Goal: Task Accomplishment & Management: Manage account settings

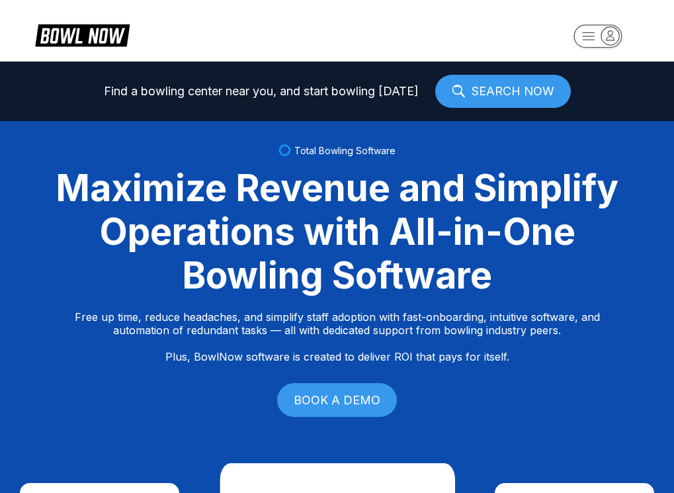
click at [587, 35] on rect "button" at bounding box center [597, 35] width 48 height 23
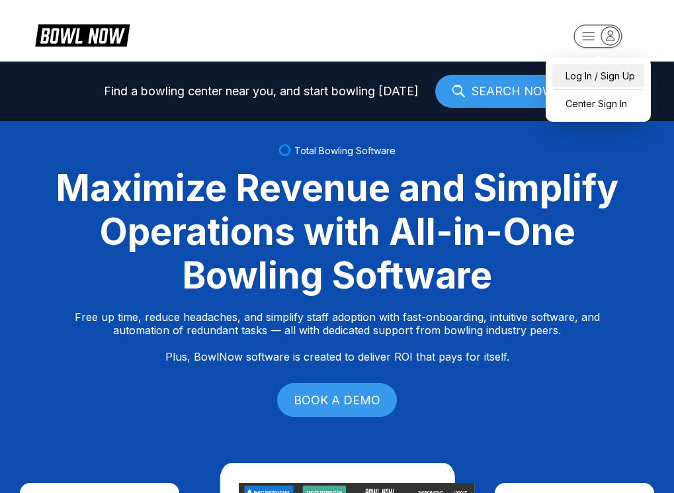
click at [625, 80] on div "Log In / Sign Up" at bounding box center [598, 75] width 92 height 23
select select "**"
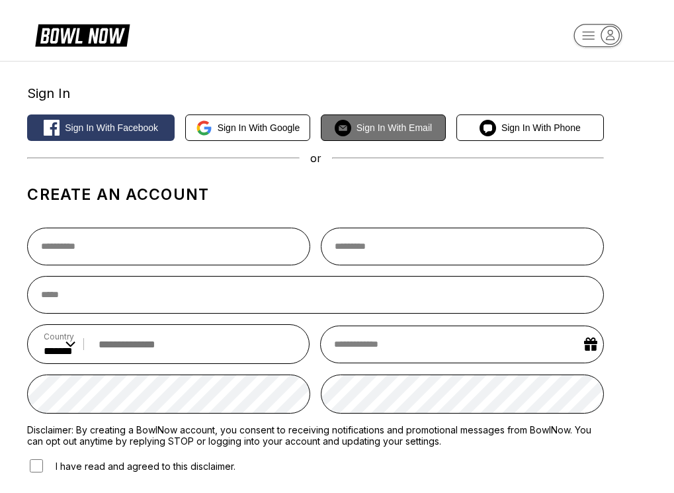
click at [414, 130] on span "Sign in with Email" at bounding box center [393, 127] width 75 height 11
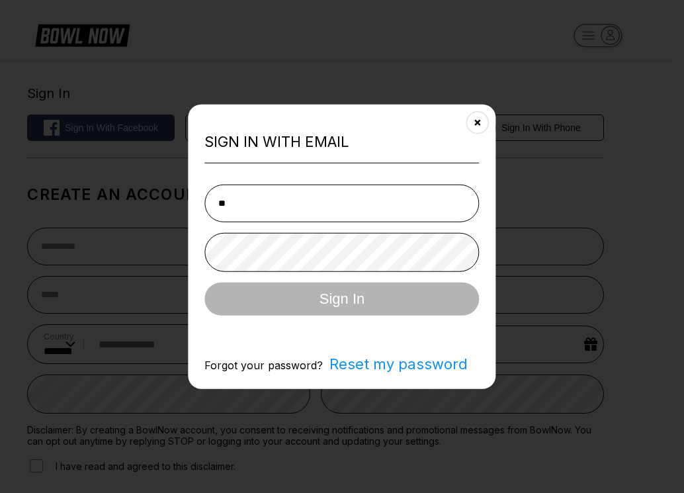
type input "*"
type input "**********"
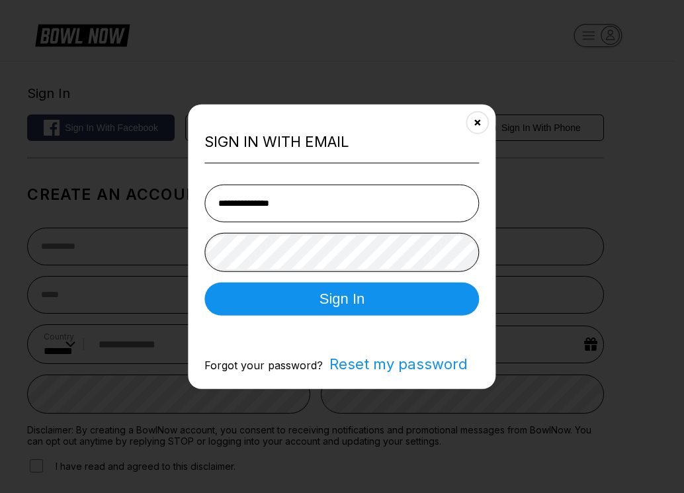
click at [204, 282] on button "Sign In" at bounding box center [341, 298] width 274 height 33
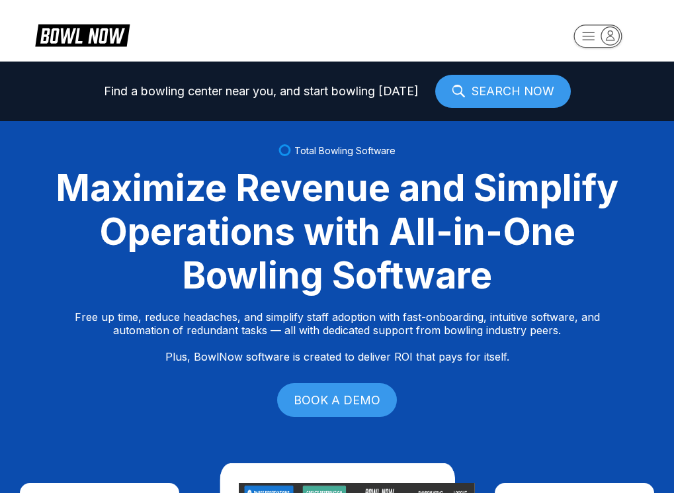
click at [578, 37] on rect "button" at bounding box center [597, 35] width 48 height 23
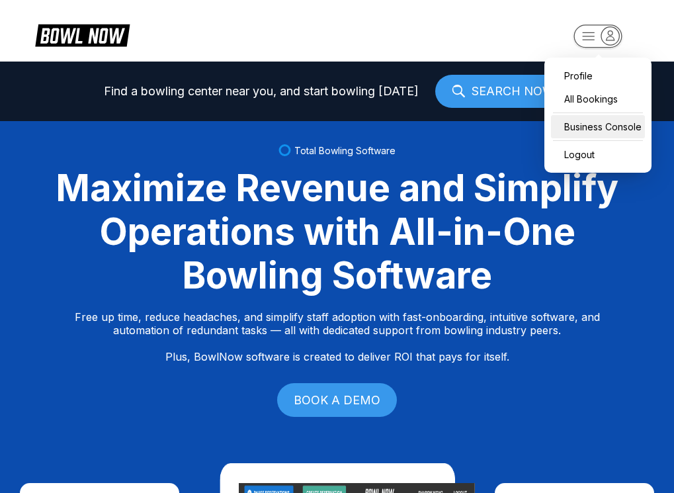
click at [595, 124] on div "Business Console" at bounding box center [598, 126] width 94 height 23
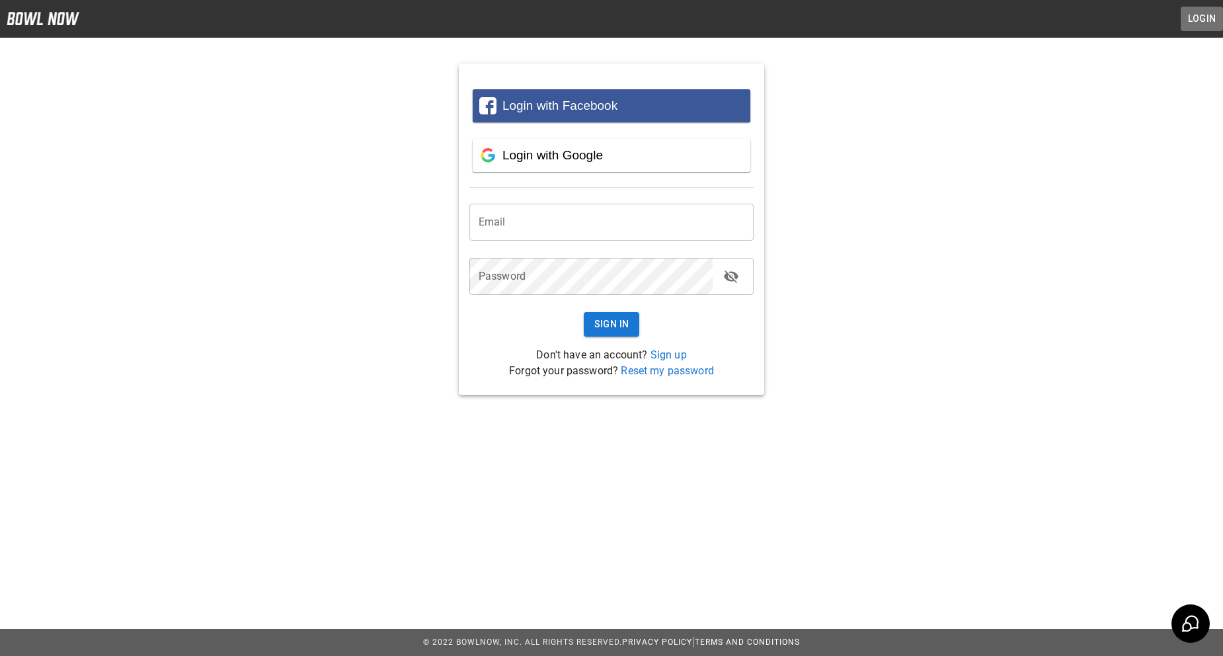
click at [683, 23] on button "Login" at bounding box center [1202, 19] width 42 height 24
click at [652, 222] on input "email" at bounding box center [611, 222] width 285 height 37
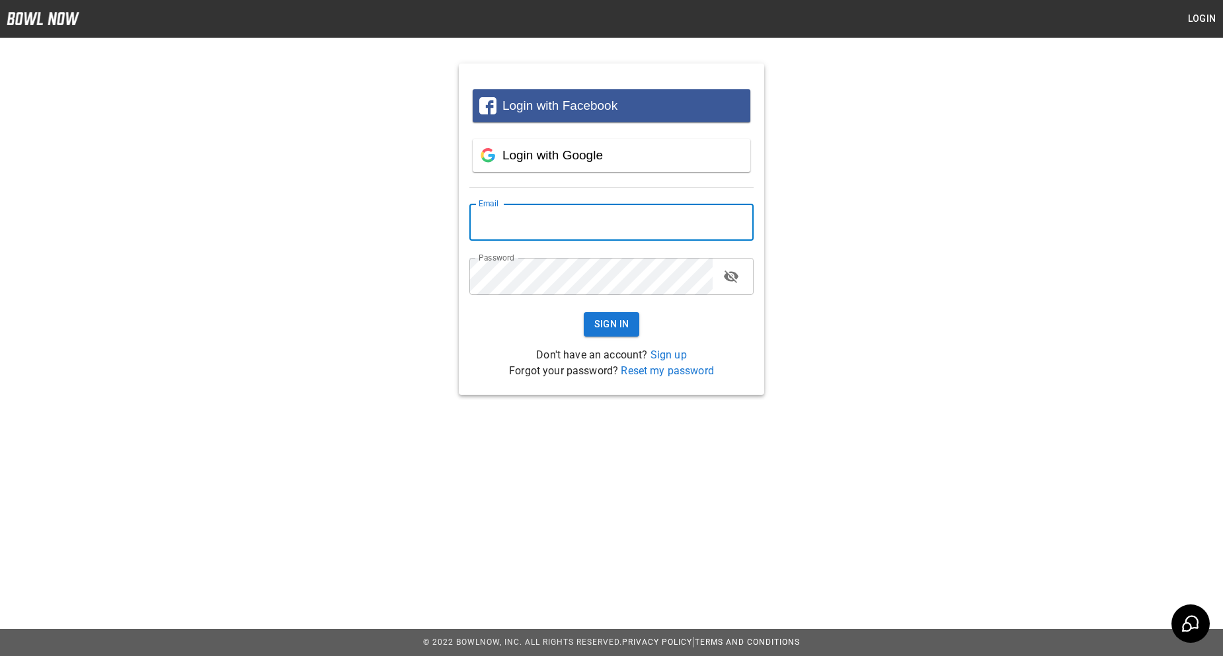
type input "**********"
click at [617, 336] on button "Sign In" at bounding box center [612, 324] width 56 height 24
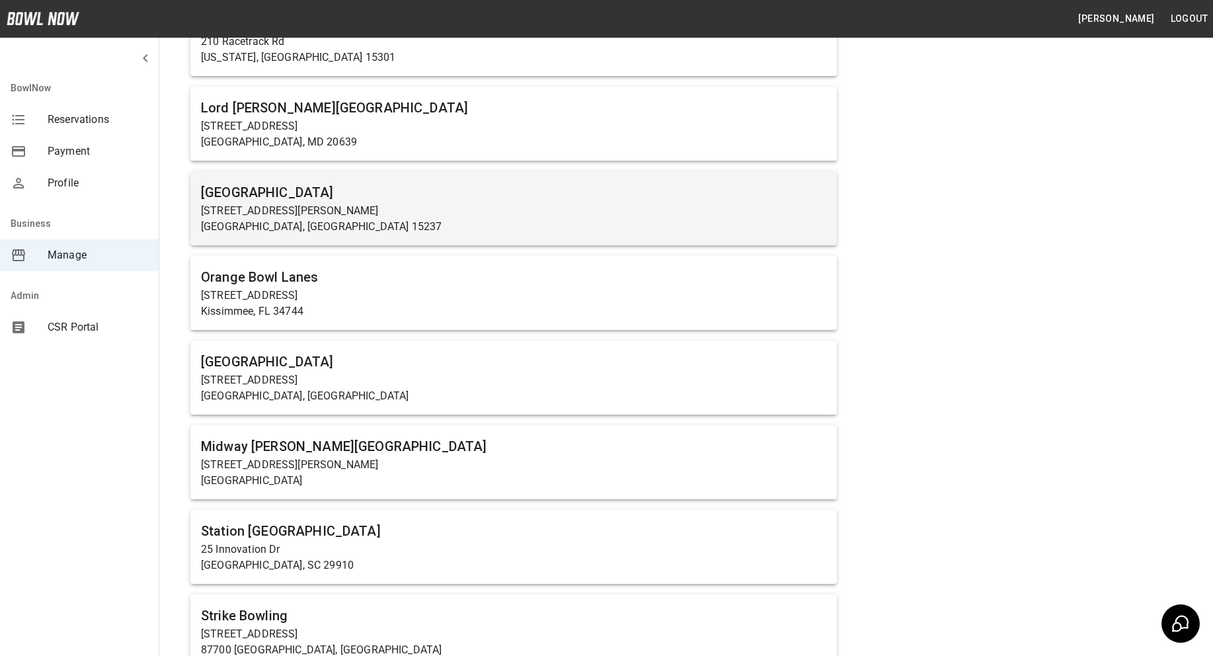
scroll to position [859, 0]
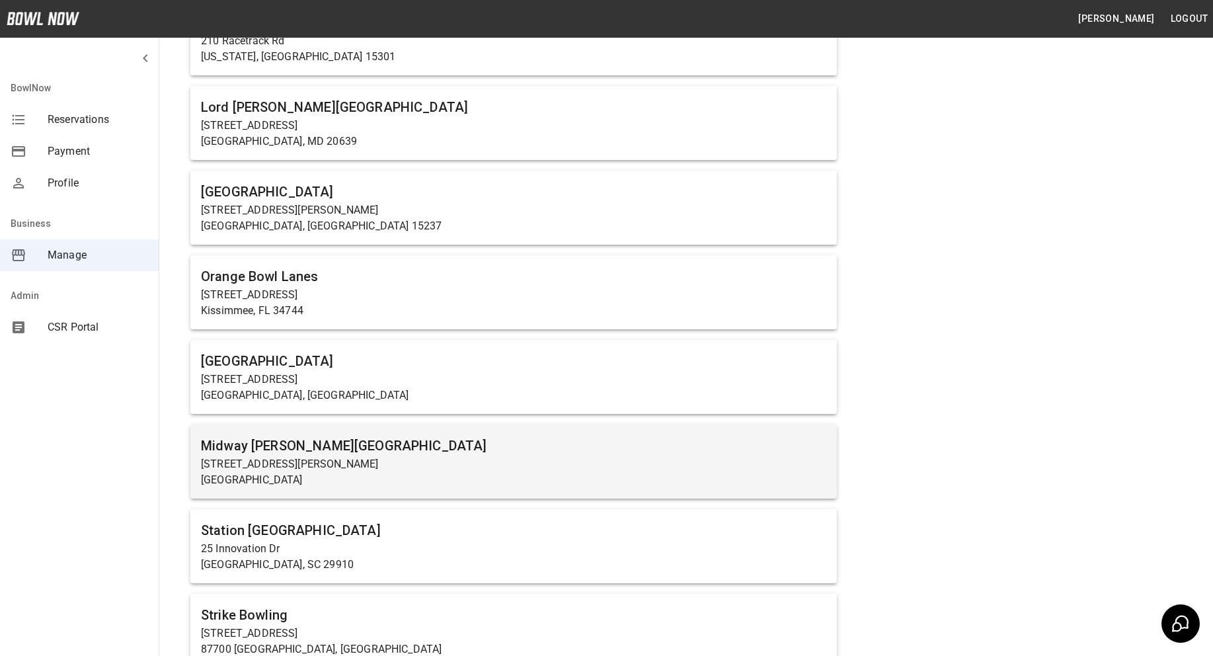
click at [438, 442] on h6 "Midway [PERSON_NAME][GEOGRAPHIC_DATA]" at bounding box center [513, 445] width 625 height 21
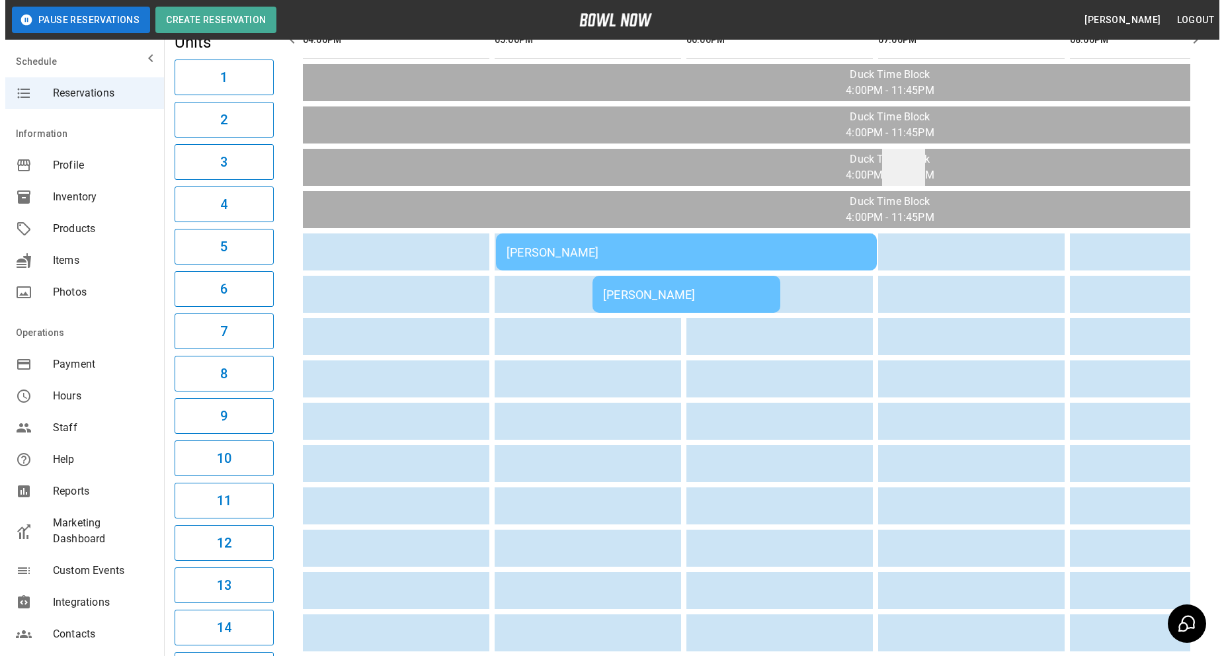
scroll to position [66, 0]
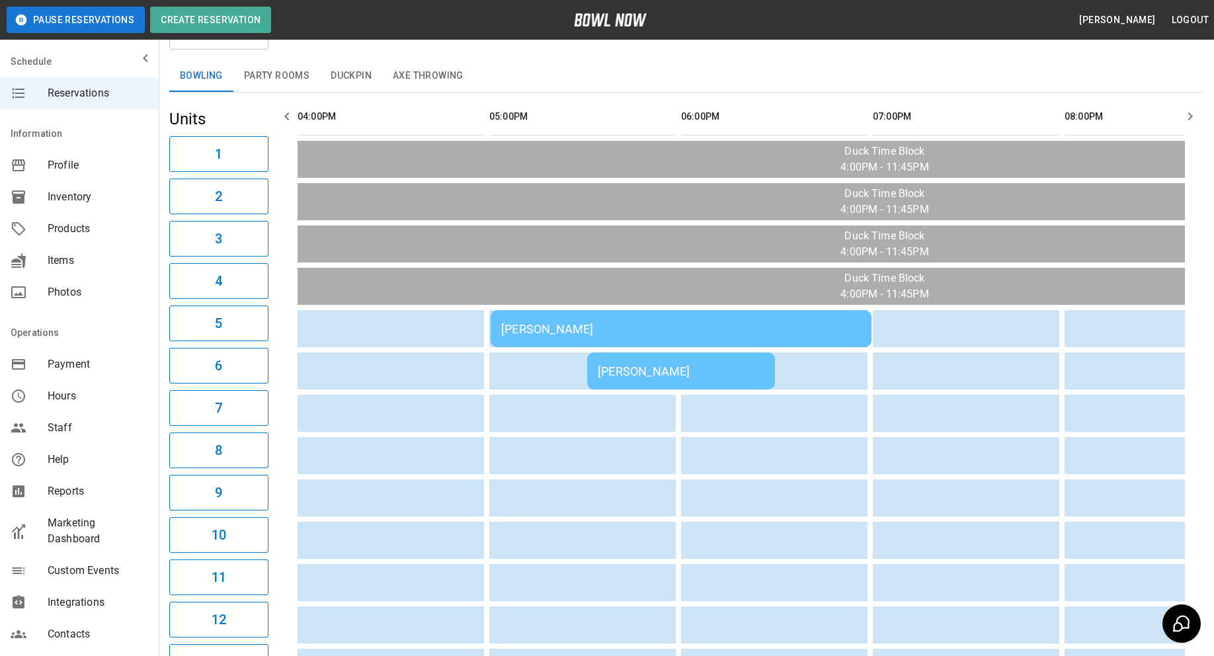
click at [647, 373] on div "[PERSON_NAME]" at bounding box center [681, 371] width 167 height 14
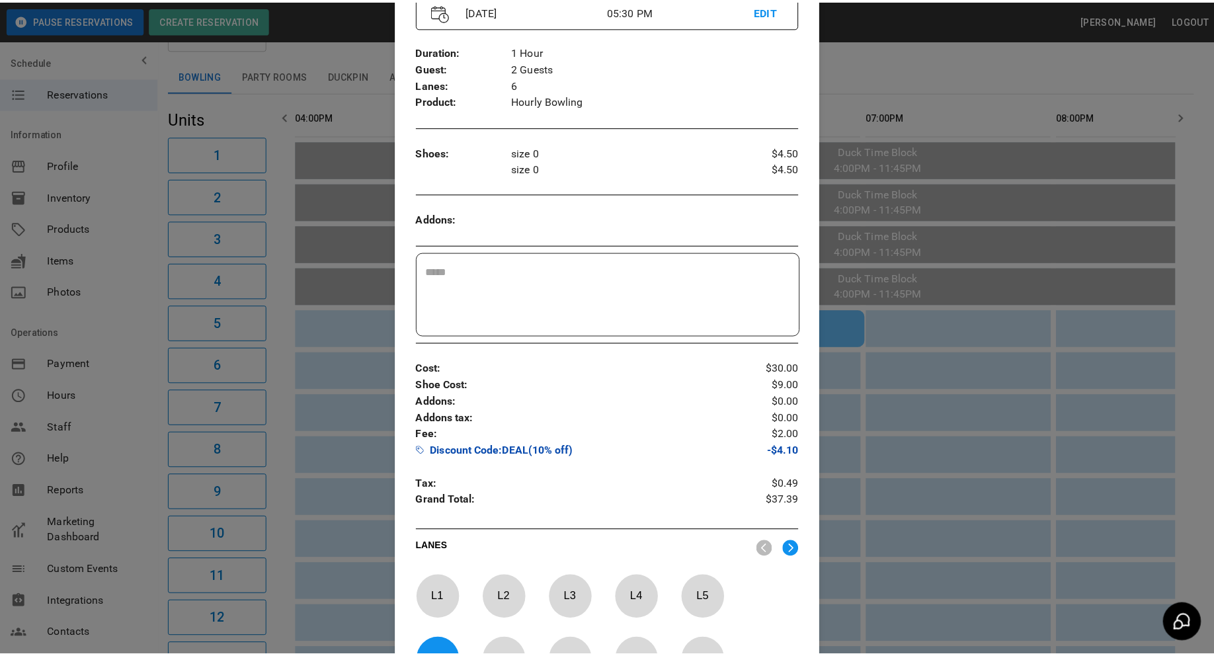
scroll to position [255, 0]
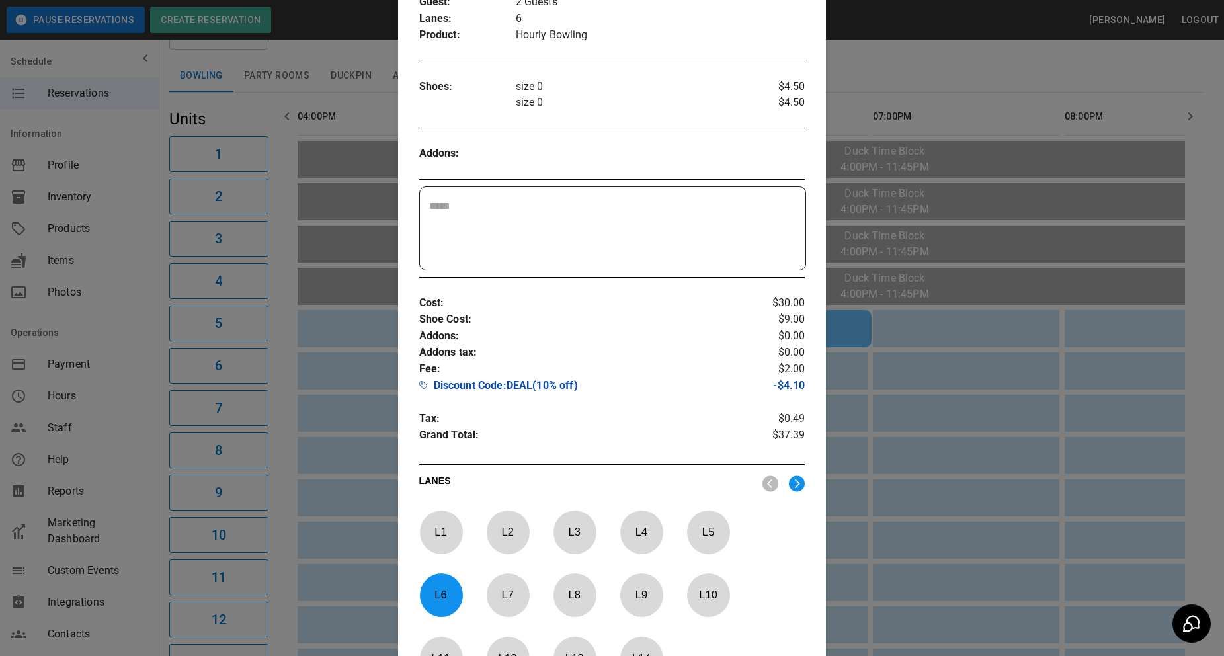
click at [364, 212] on div at bounding box center [612, 328] width 1224 height 656
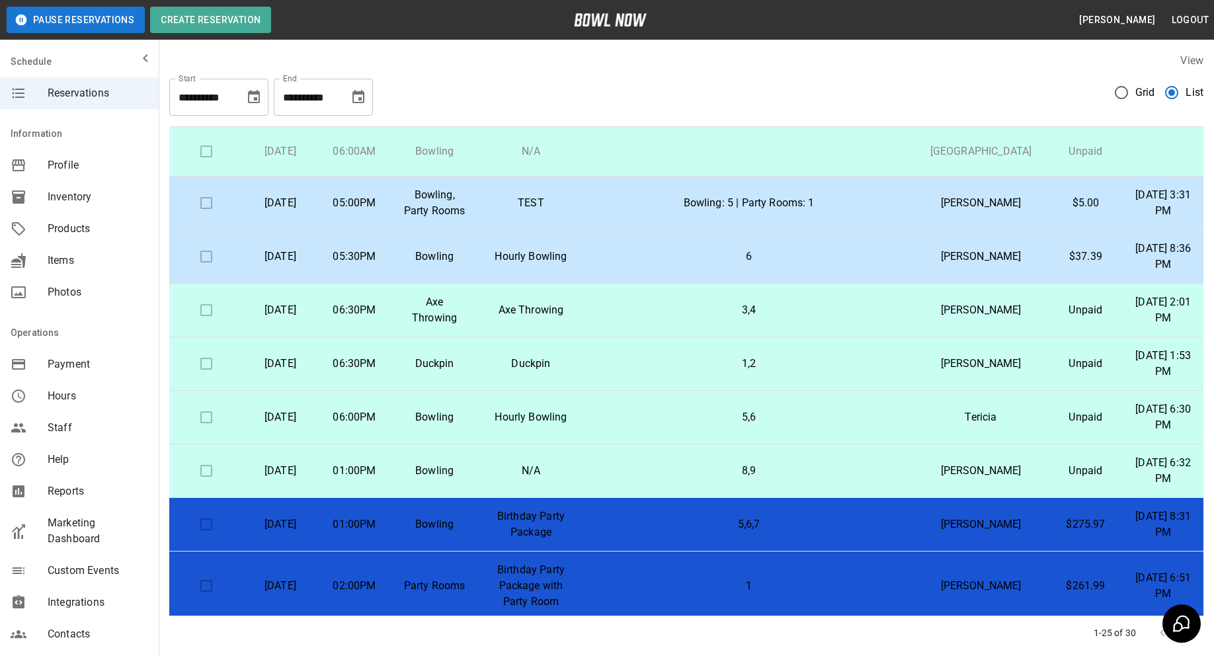
scroll to position [324, 0]
